Goal: Transaction & Acquisition: Purchase product/service

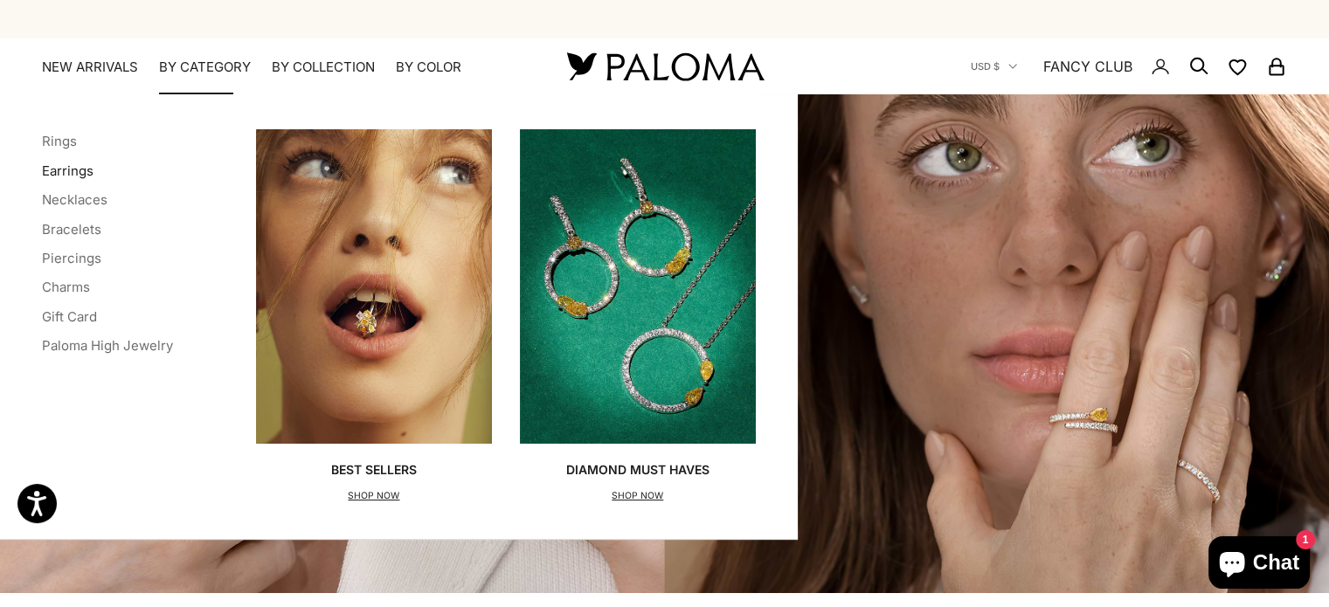
click at [87, 171] on link "Earrings" at bounding box center [68, 171] width 52 height 17
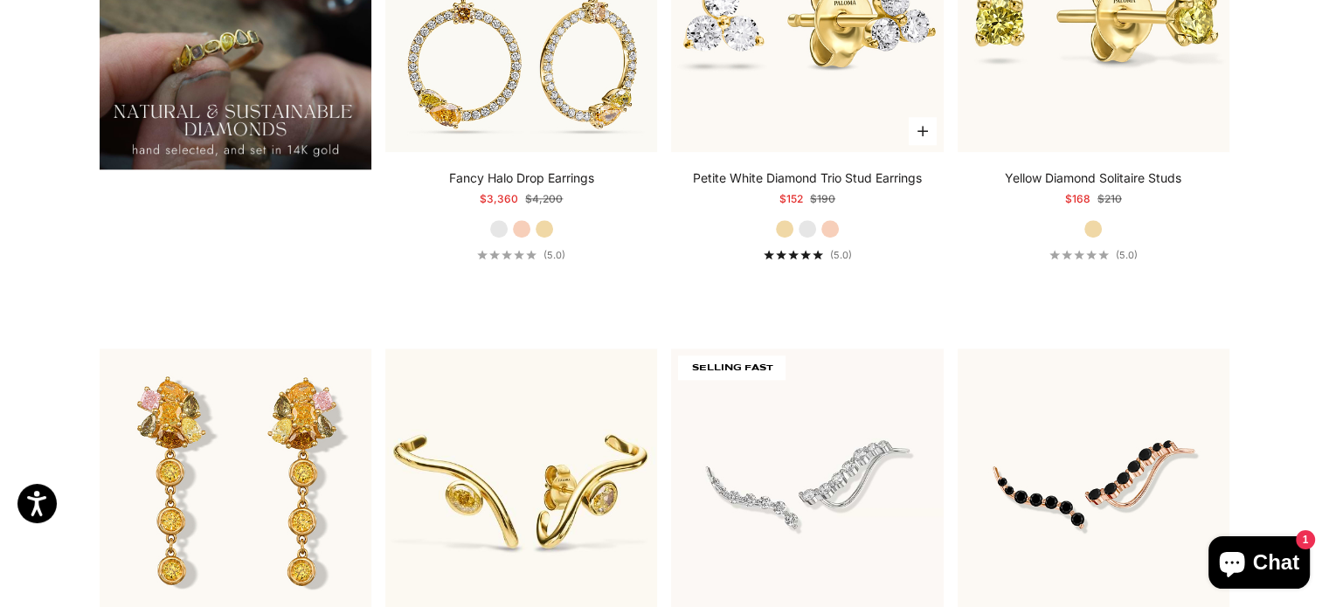
scroll to position [1586, 0]
click at [811, 227] on label "White Gold" at bounding box center [807, 229] width 19 height 19
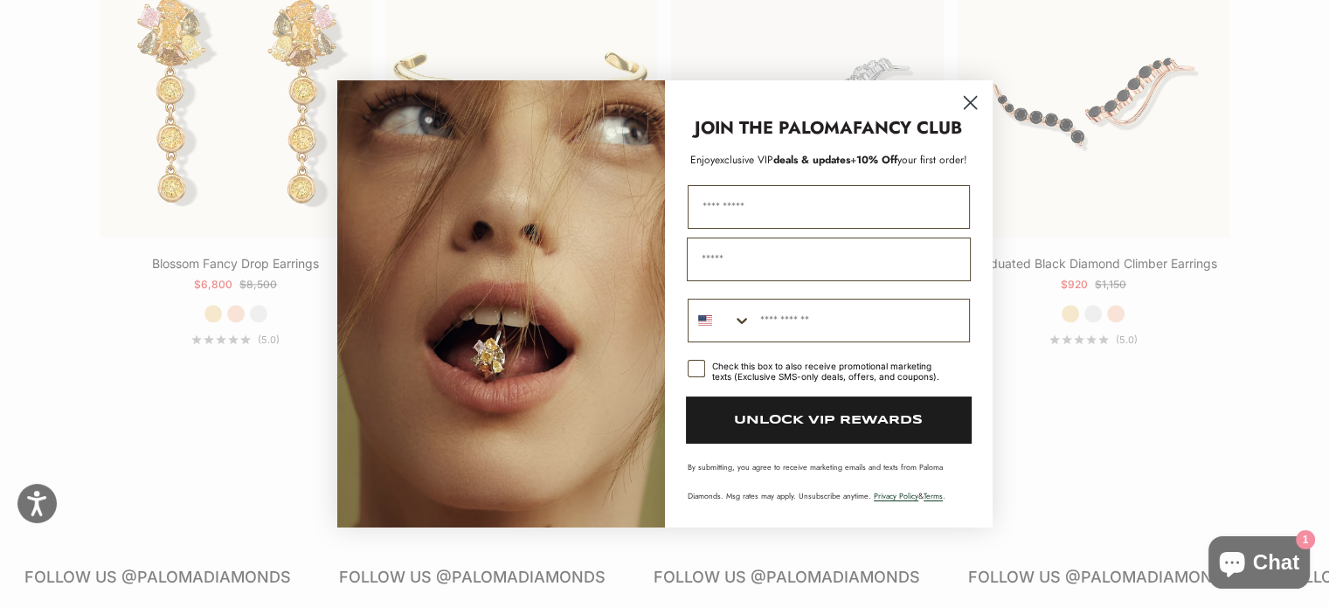
scroll to position [2202, 0]
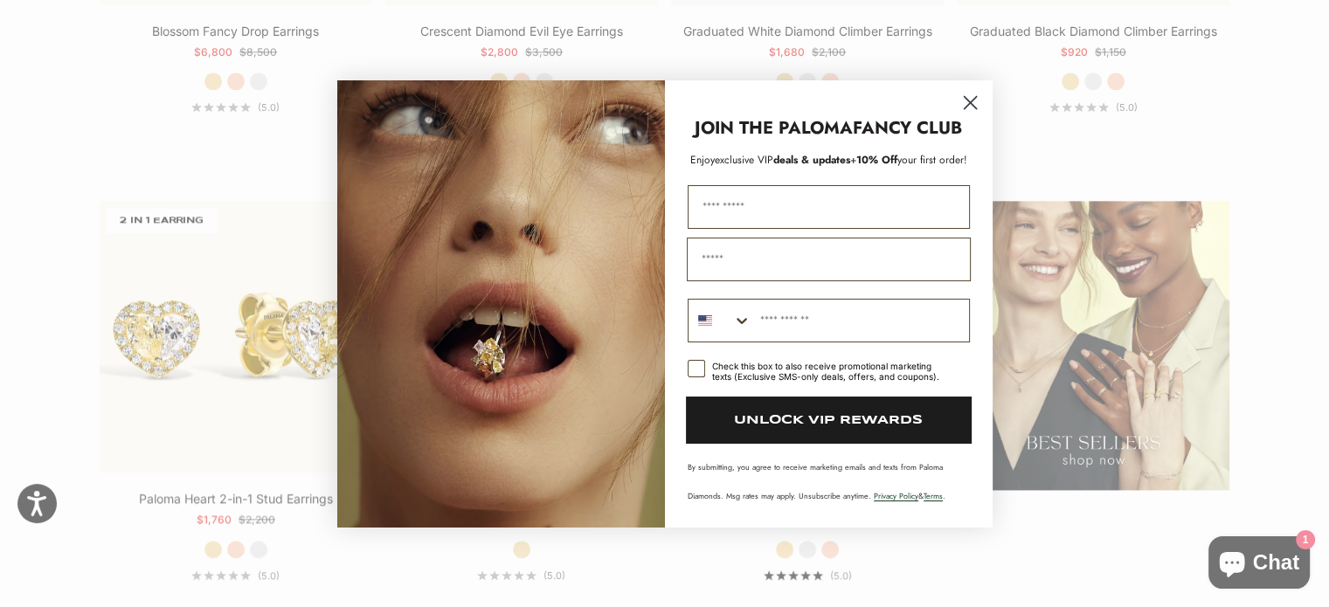
click at [972, 99] on circle "Close dialog" at bounding box center [969, 101] width 29 height 29
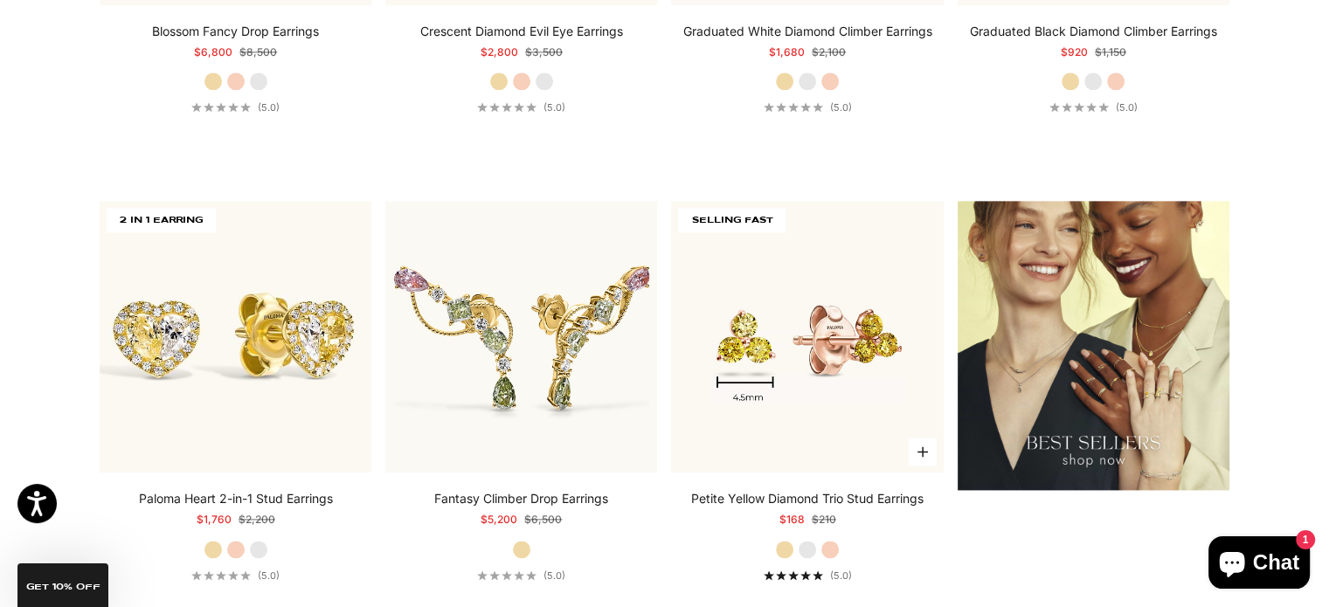
scroll to position [2331, 0]
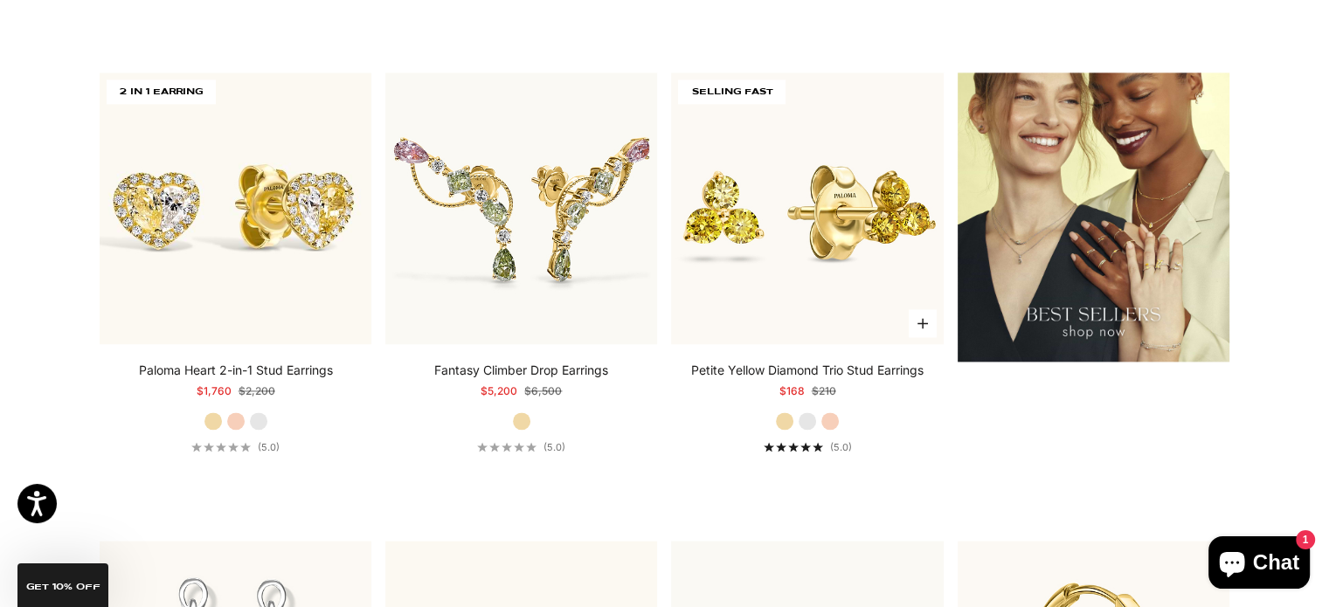
click at [806, 418] on label "White Gold" at bounding box center [807, 421] width 19 height 19
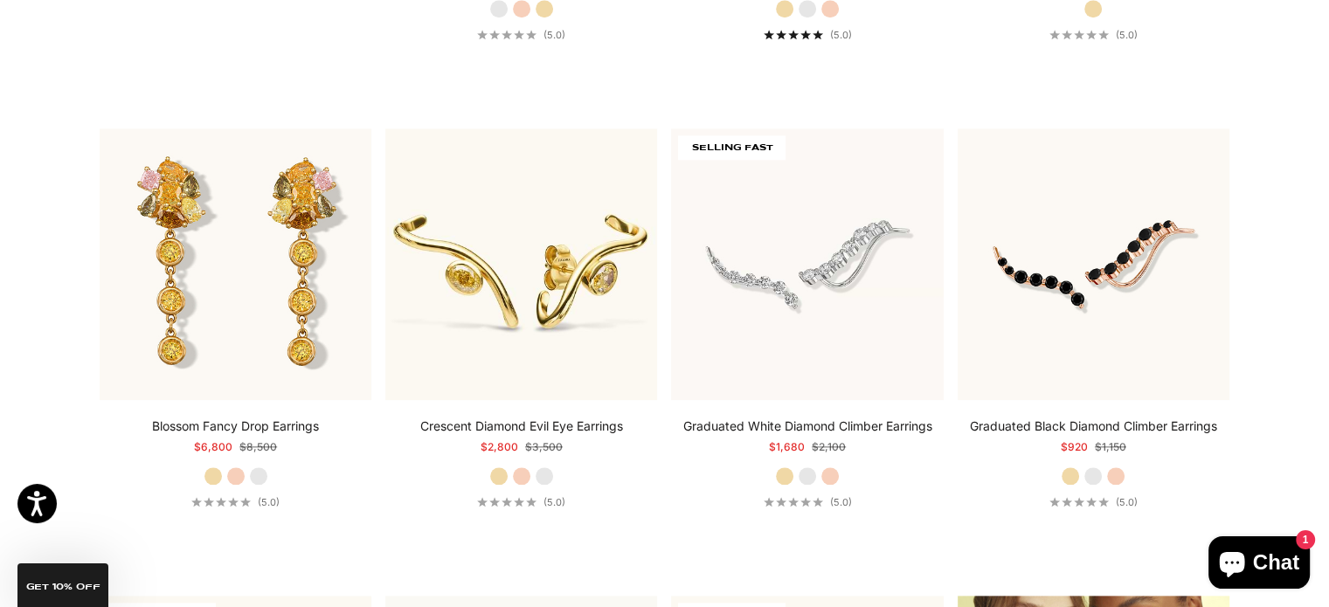
scroll to position [1755, 0]
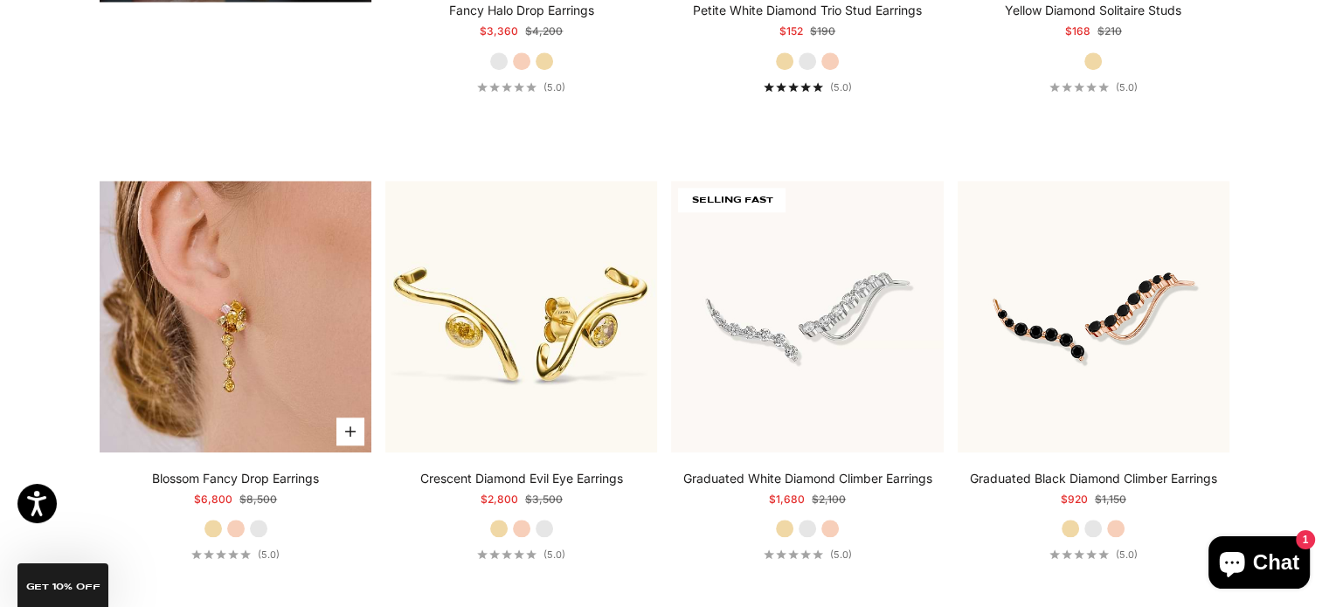
click at [206, 321] on img at bounding box center [236, 317] width 272 height 272
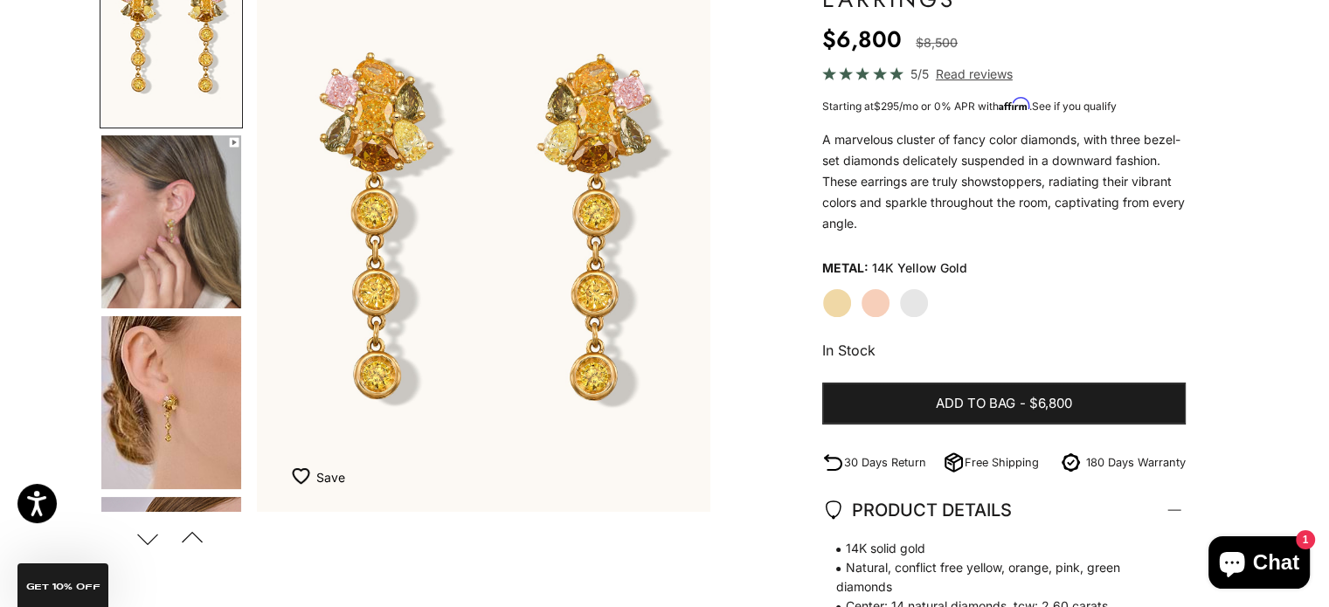
scroll to position [157, 0]
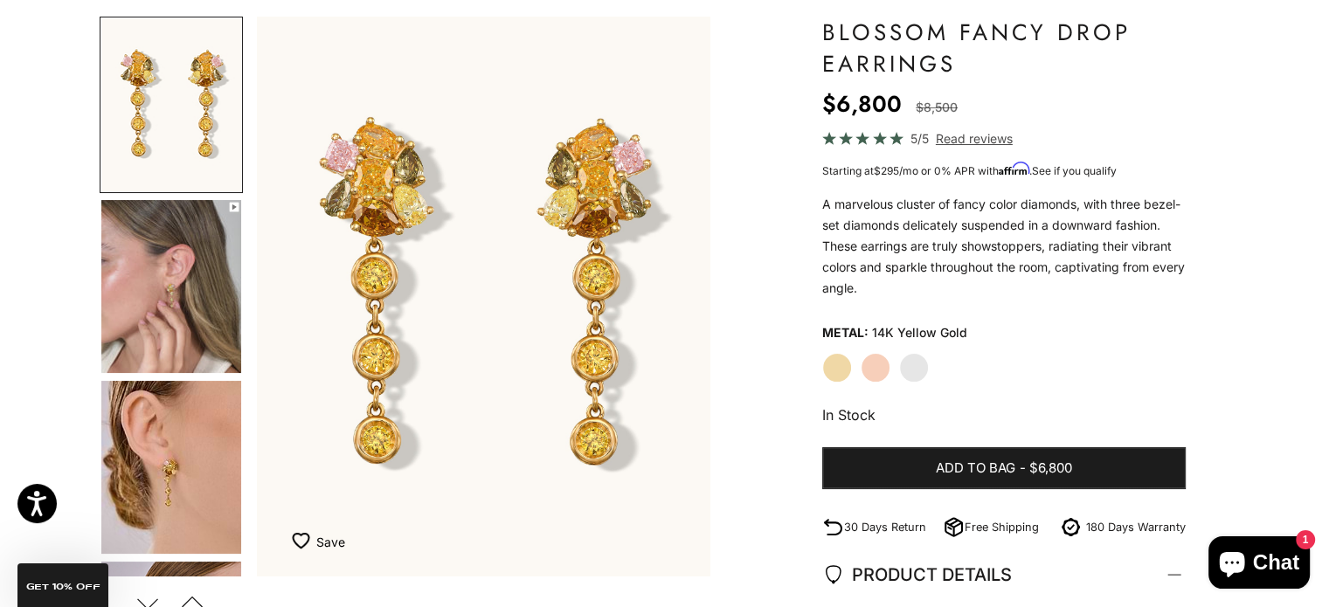
click at [902, 374] on label "White Gold" at bounding box center [914, 368] width 30 height 30
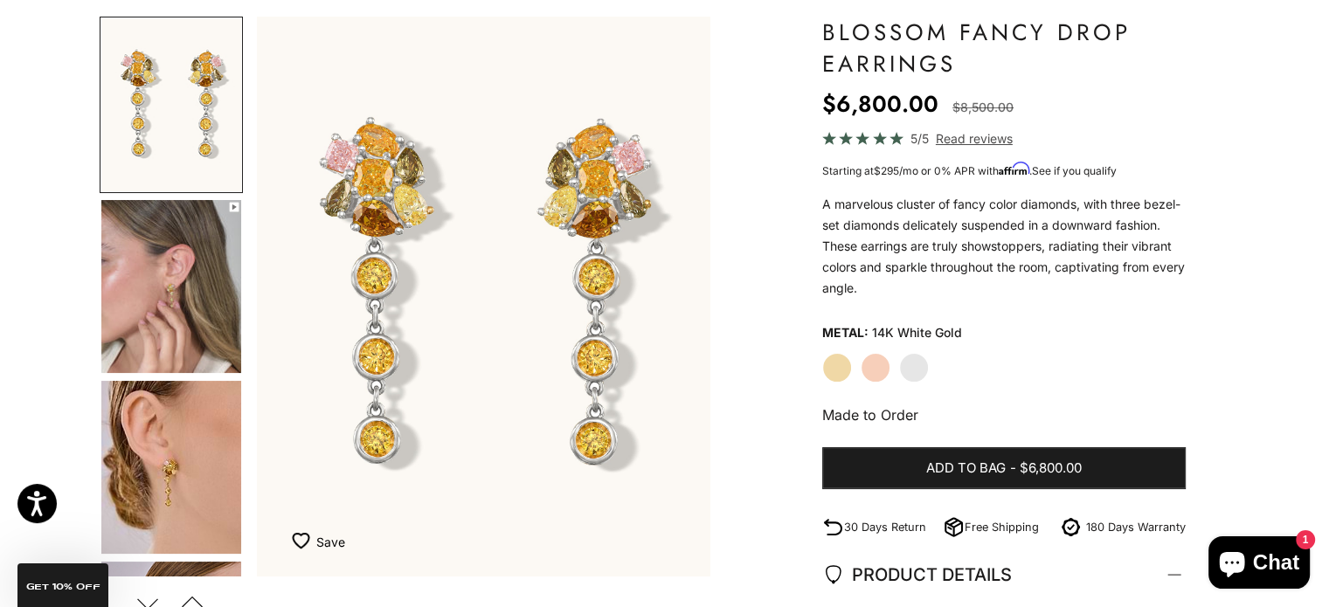
click at [878, 372] on label "Rose Gold" at bounding box center [876, 368] width 30 height 30
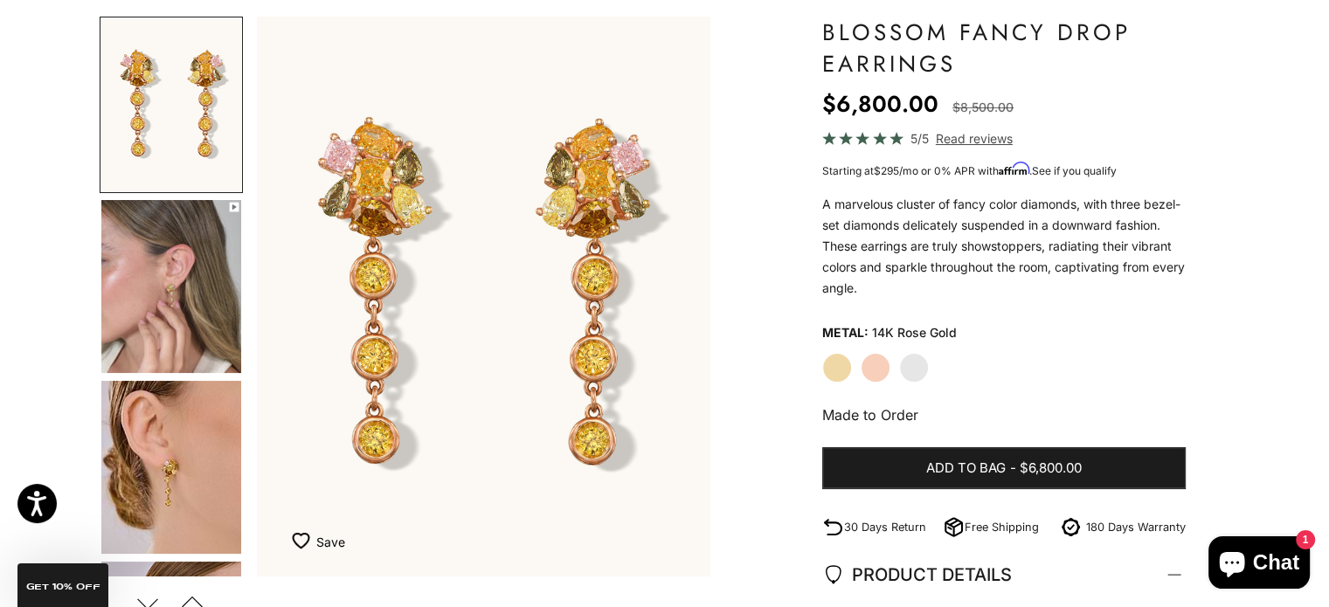
click at [830, 363] on label "Yellow Gold" at bounding box center [837, 368] width 30 height 30
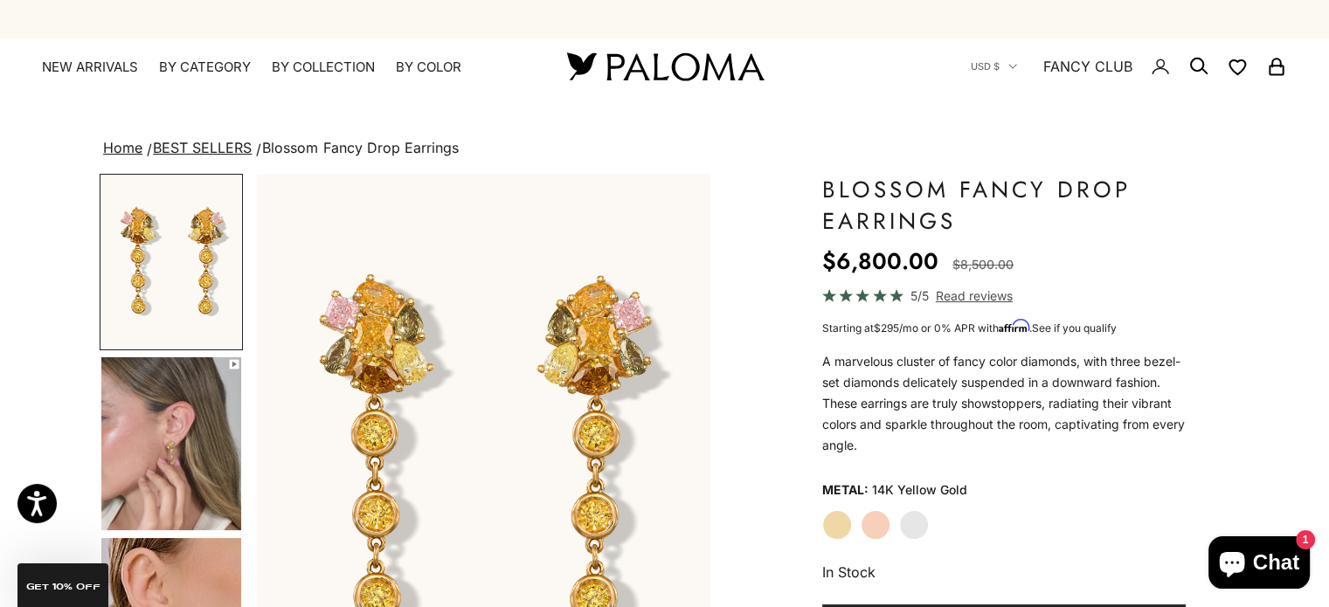
click at [165, 471] on img "Go to item 4" at bounding box center [171, 443] width 140 height 173
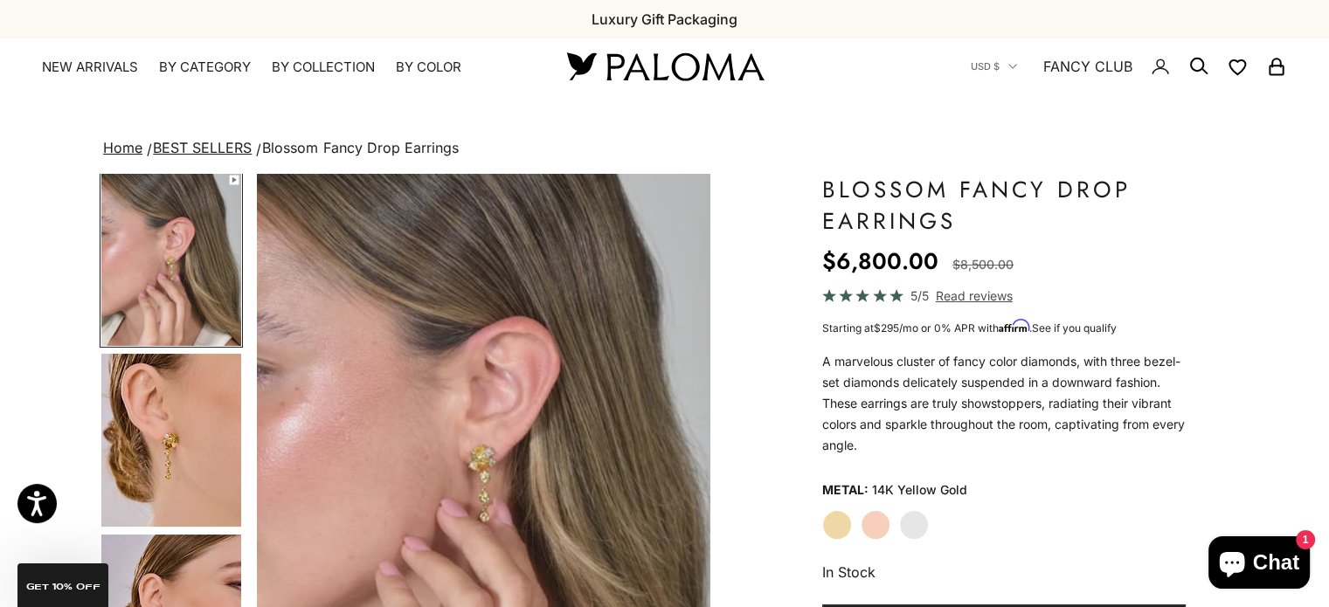
scroll to position [185, 0]
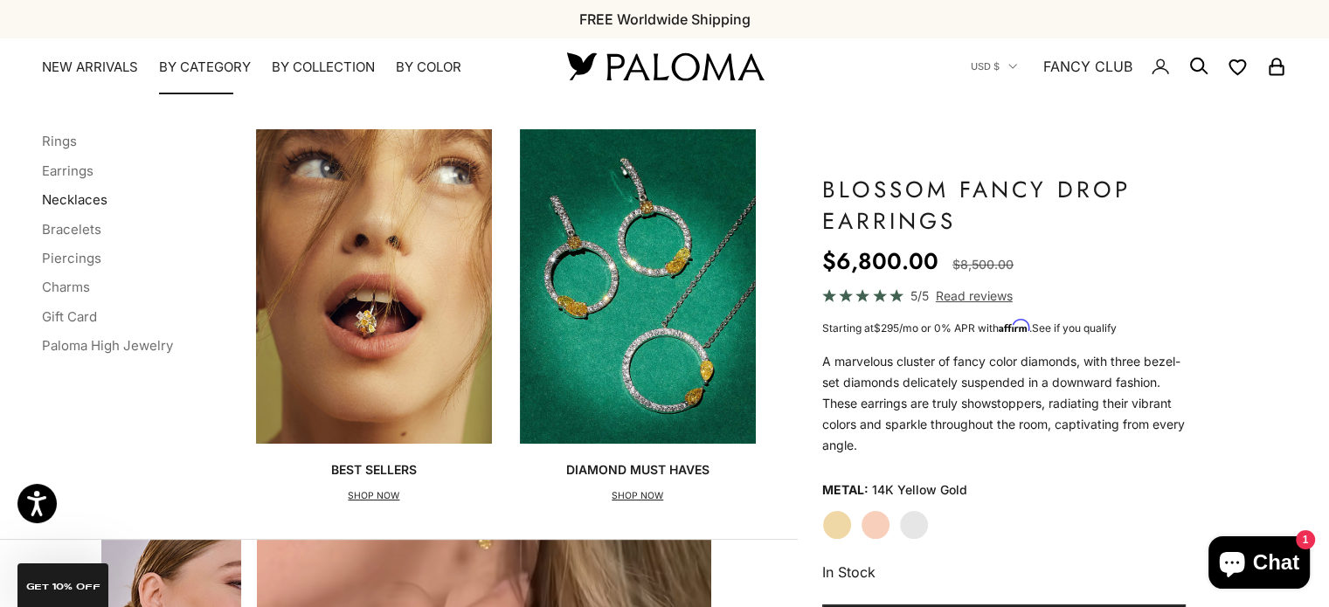
click at [74, 197] on link "Necklaces" at bounding box center [75, 199] width 66 height 17
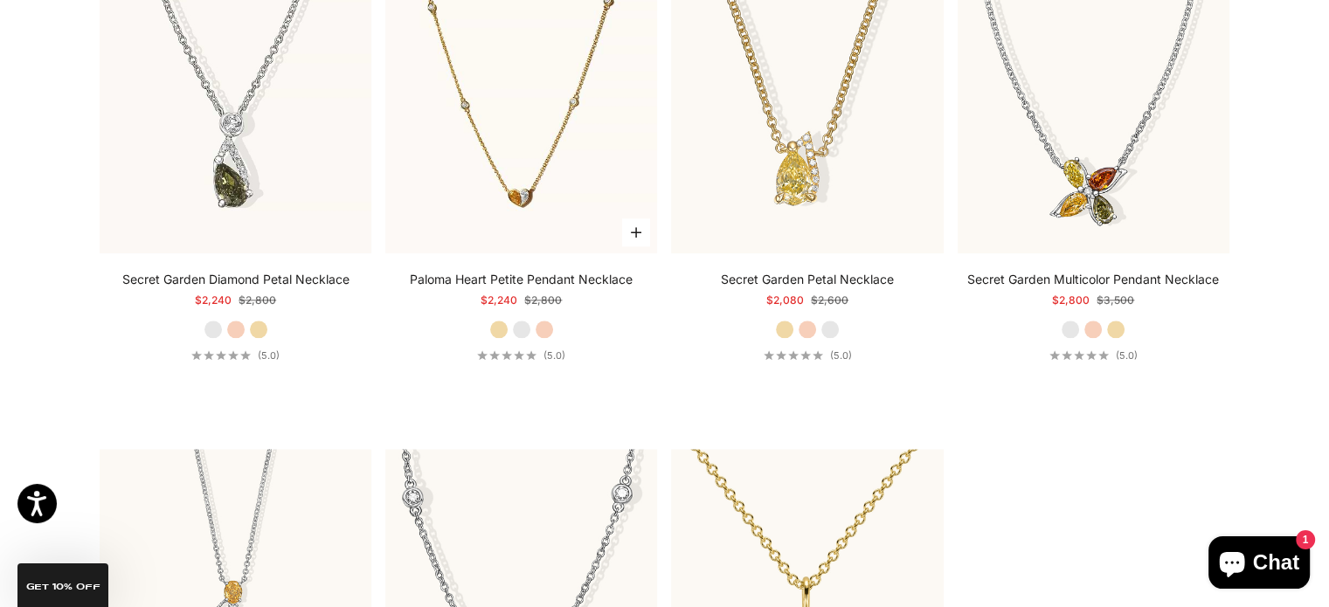
scroll to position [2222, 0]
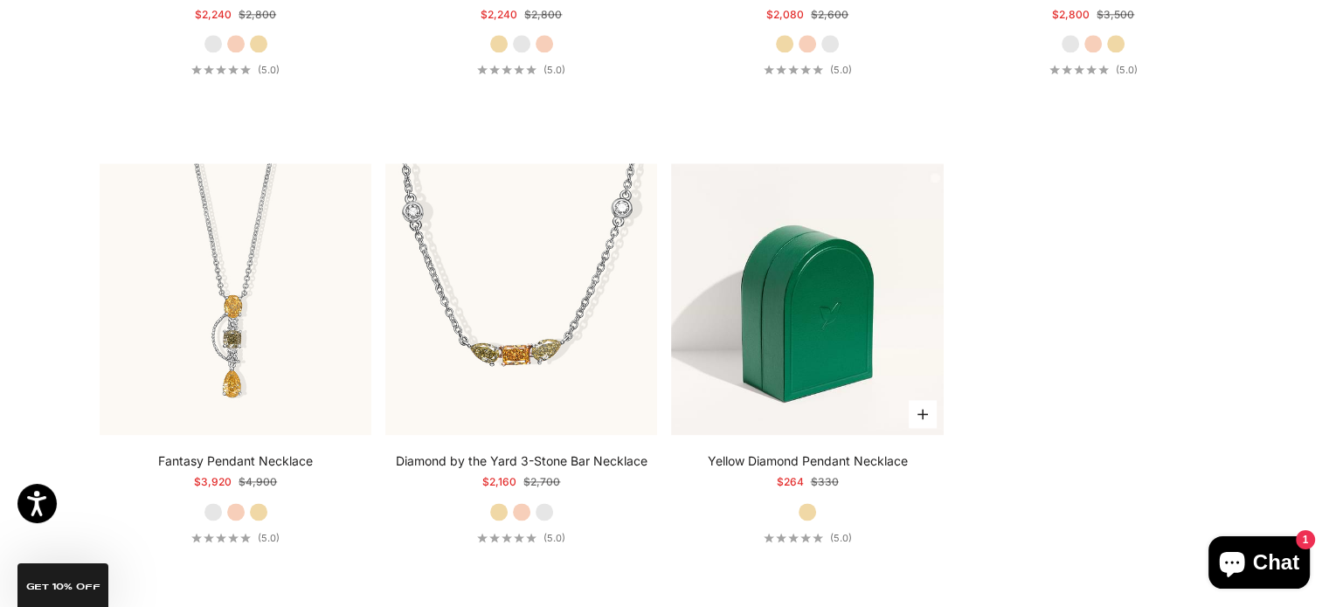
click at [776, 300] on img at bounding box center [807, 299] width 272 height 272
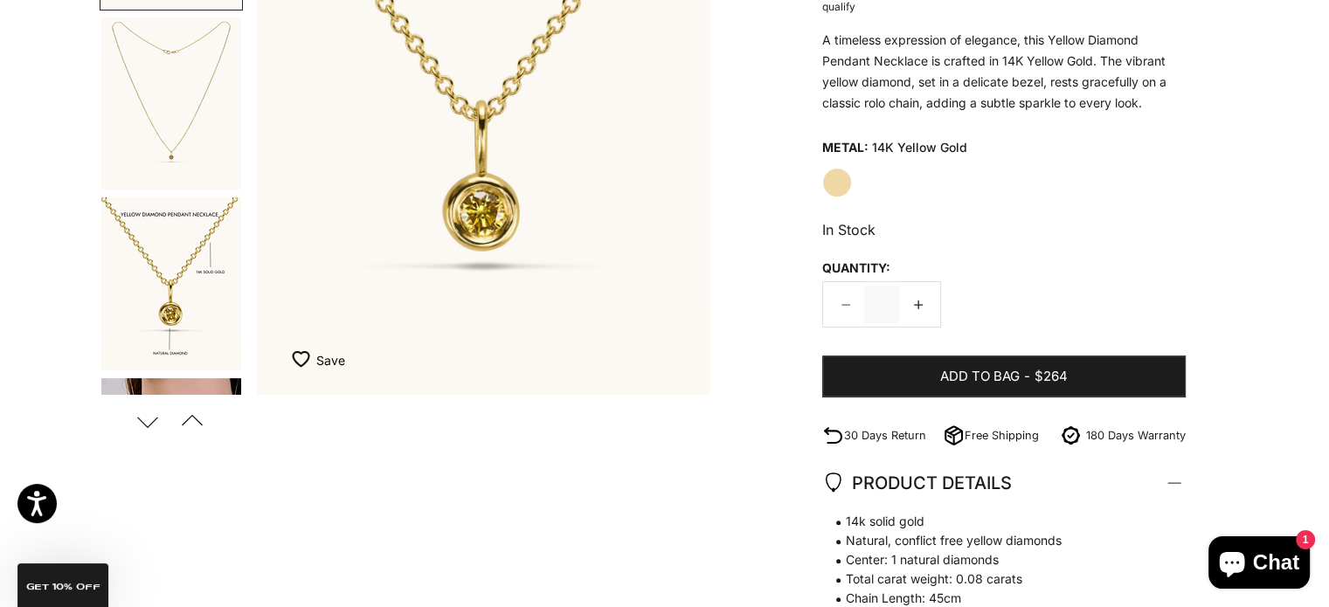
scroll to position [350, 0]
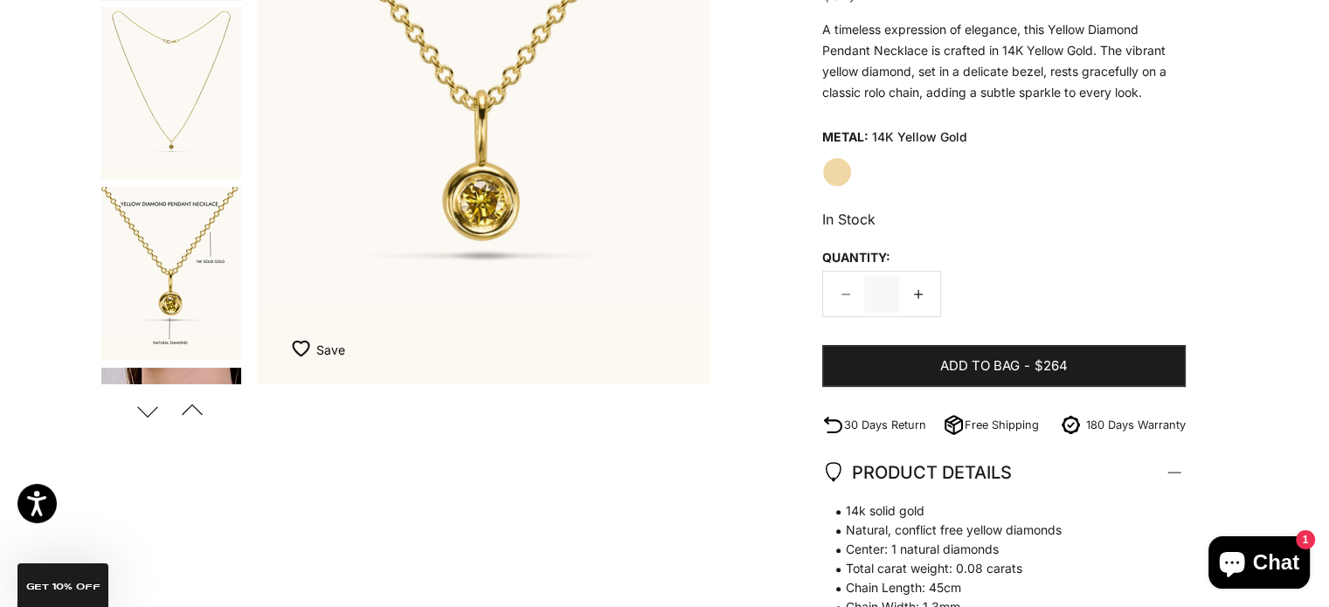
click at [189, 406] on button "Previous" at bounding box center [191, 411] width 39 height 40
click at [138, 419] on button "Next" at bounding box center [147, 411] width 39 height 40
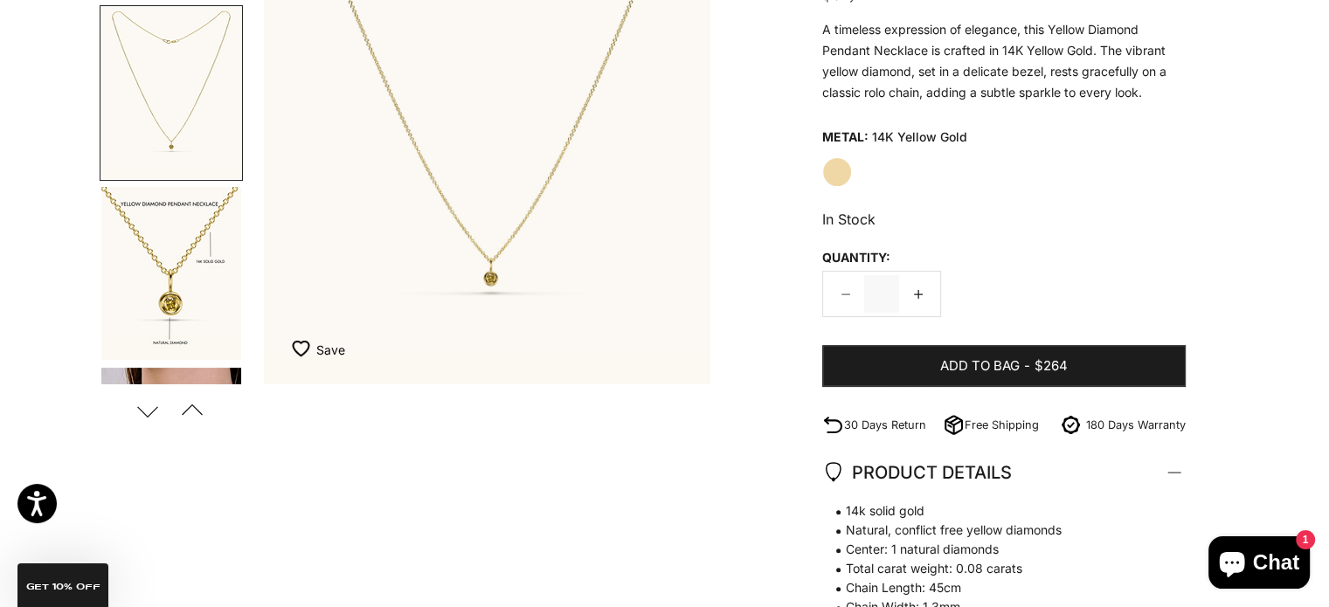
scroll to position [0, 475]
click at [138, 419] on button "Next" at bounding box center [147, 411] width 39 height 40
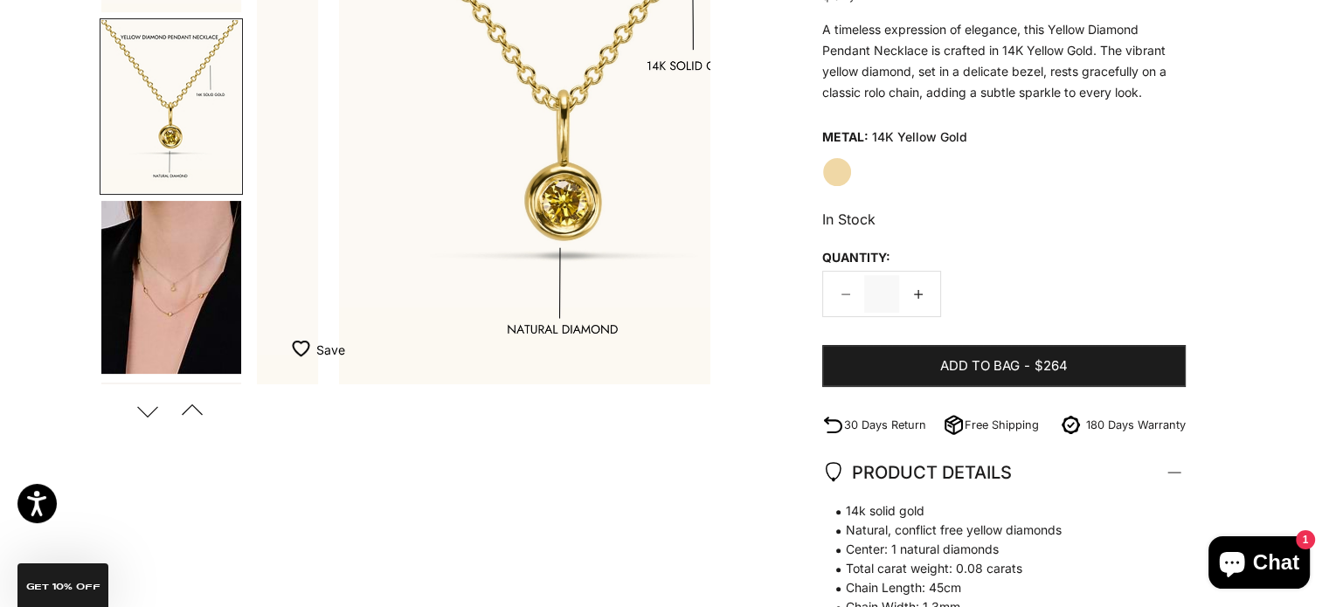
scroll to position [0, 948]
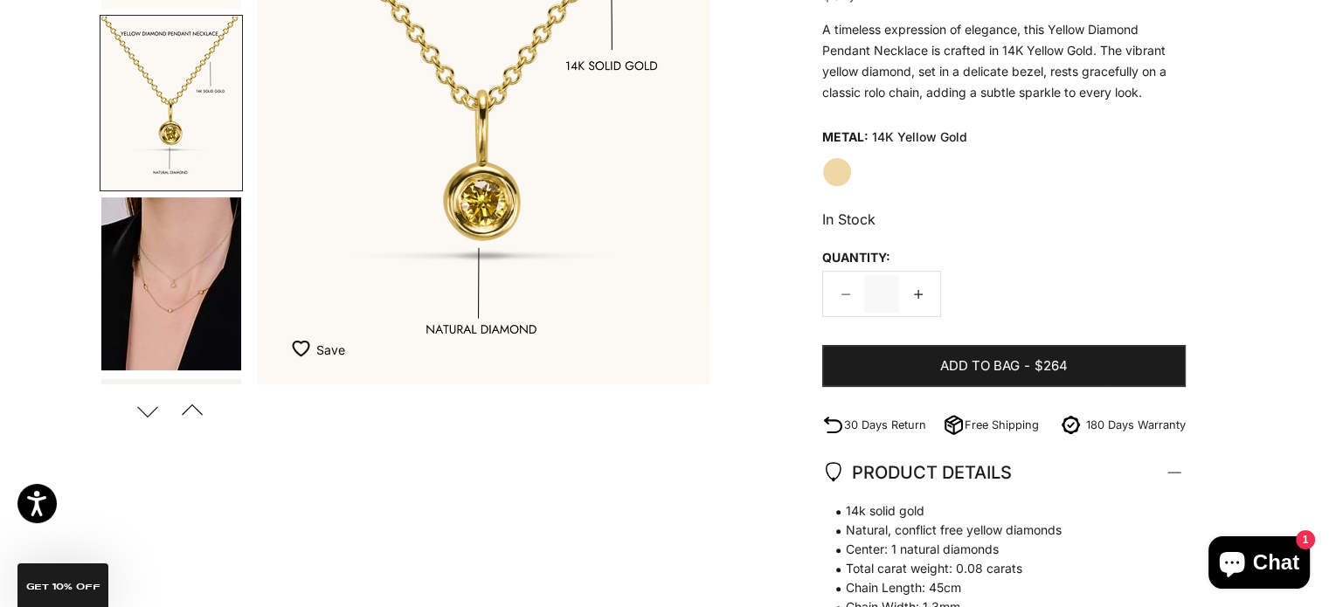
click at [185, 272] on img "Go to item 4" at bounding box center [171, 284] width 140 height 173
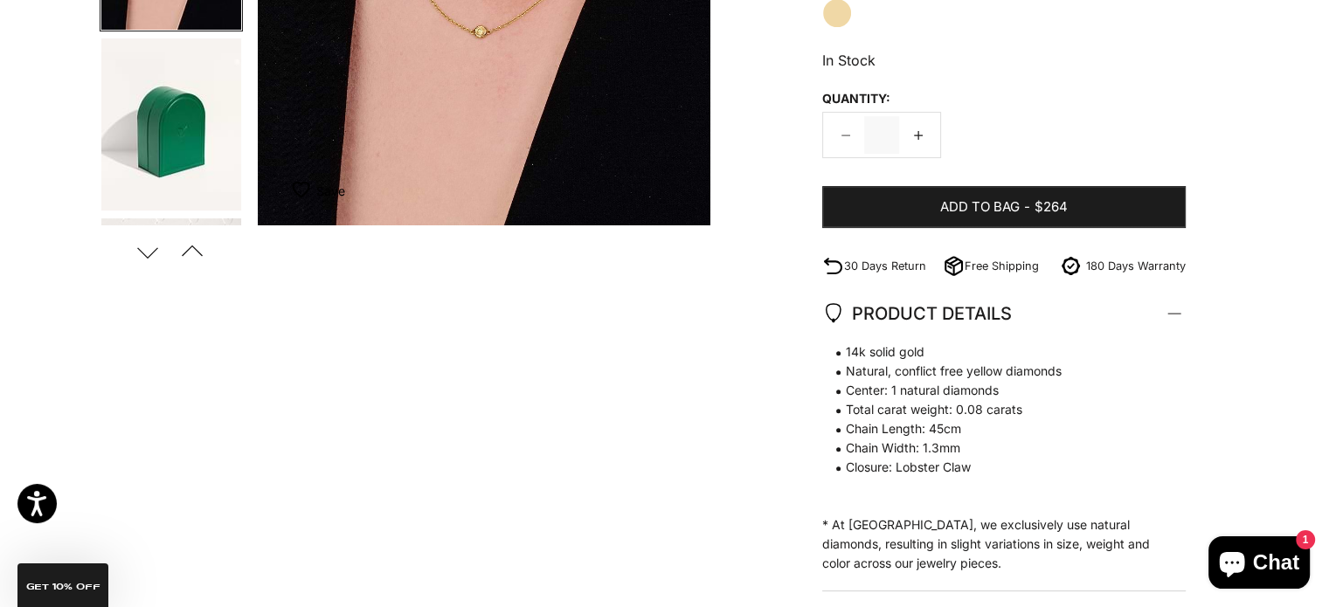
scroll to position [447, 0]
